Goal: Find contact information: Find contact information

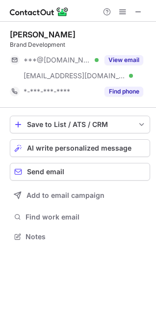
scroll to position [229, 156]
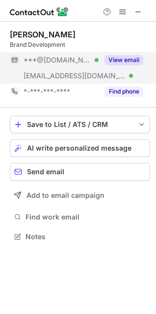
click at [132, 58] on button "View email" at bounding box center [124, 60] width 39 height 10
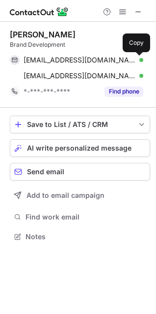
click at [140, 59] on span at bounding box center [139, 60] width 8 height 8
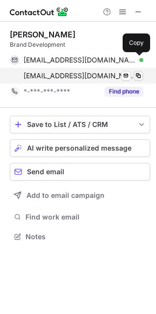
click at [143, 77] on button at bounding box center [139, 76] width 10 height 10
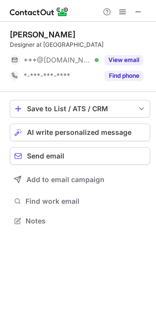
scroll to position [4, 4]
click at [140, 11] on span at bounding box center [139, 12] width 8 height 8
